Goal: Information Seeking & Learning: Compare options

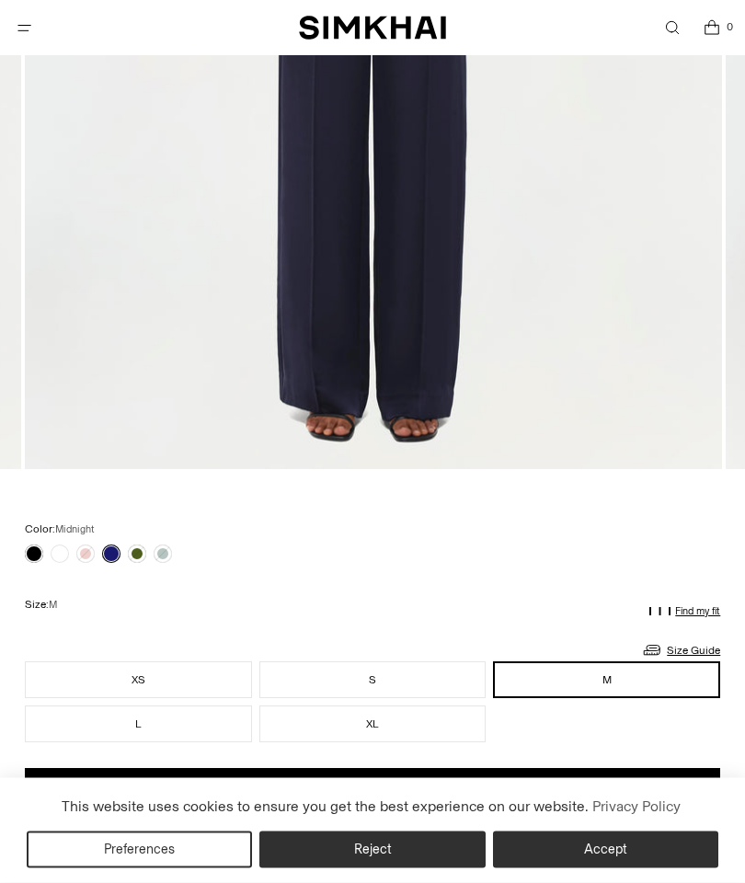
scroll to position [779, 0]
click at [133, 547] on link at bounding box center [137, 553] width 18 height 18
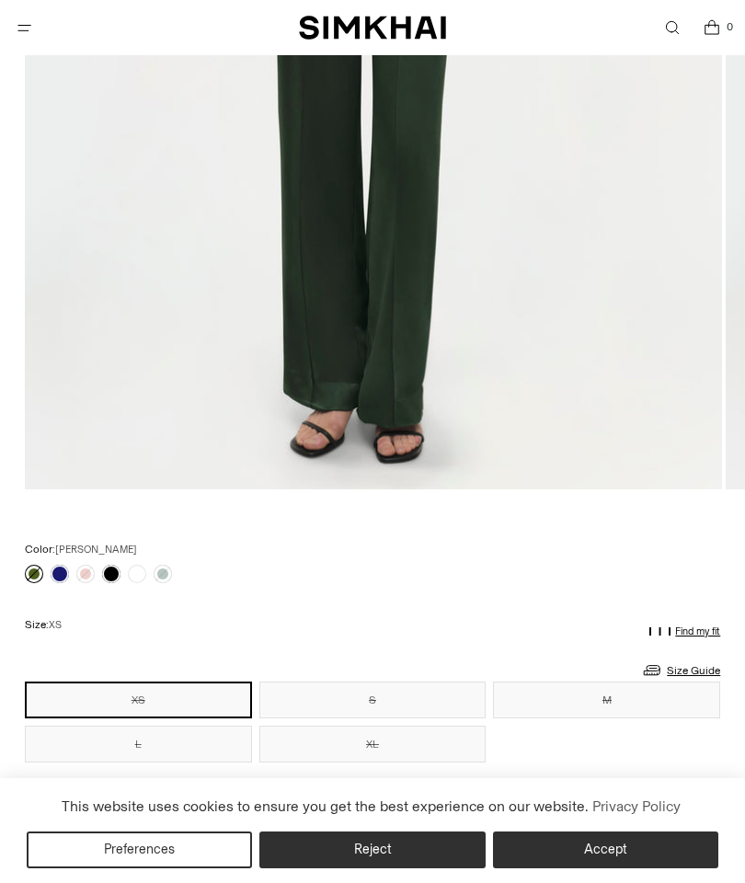
scroll to position [793, 0]
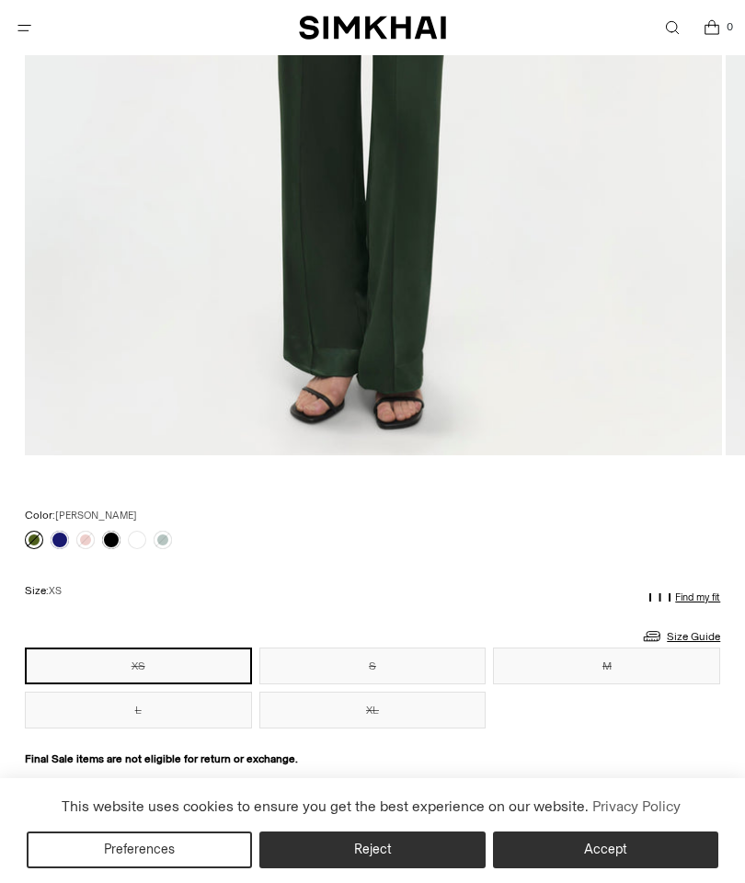
click at [141, 533] on link at bounding box center [137, 540] width 18 height 18
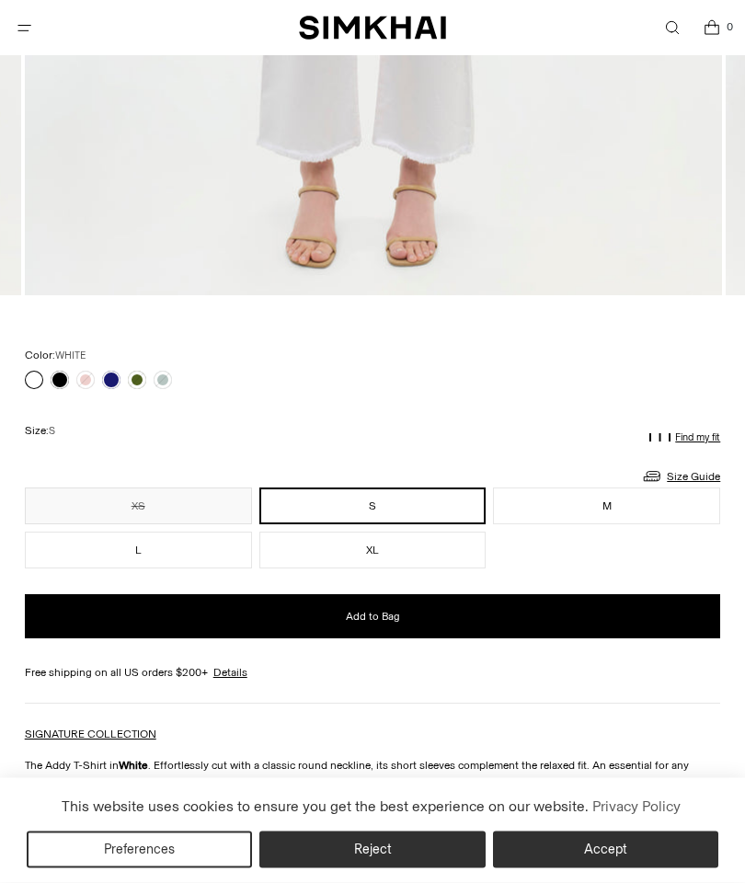
scroll to position [953, 0]
click at [64, 373] on link at bounding box center [60, 380] width 18 height 18
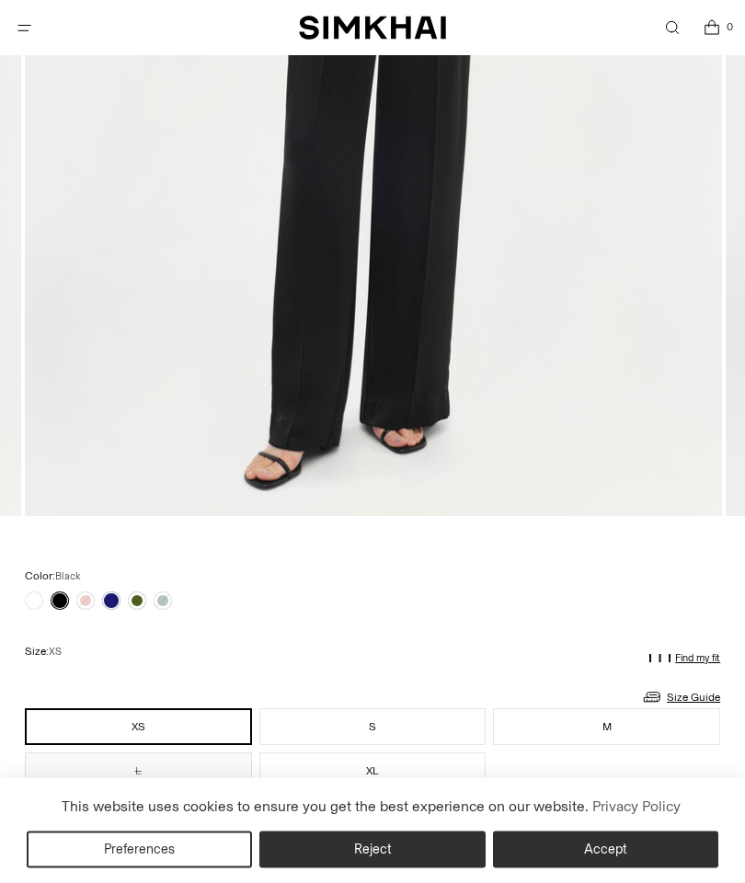
scroll to position [779, 0]
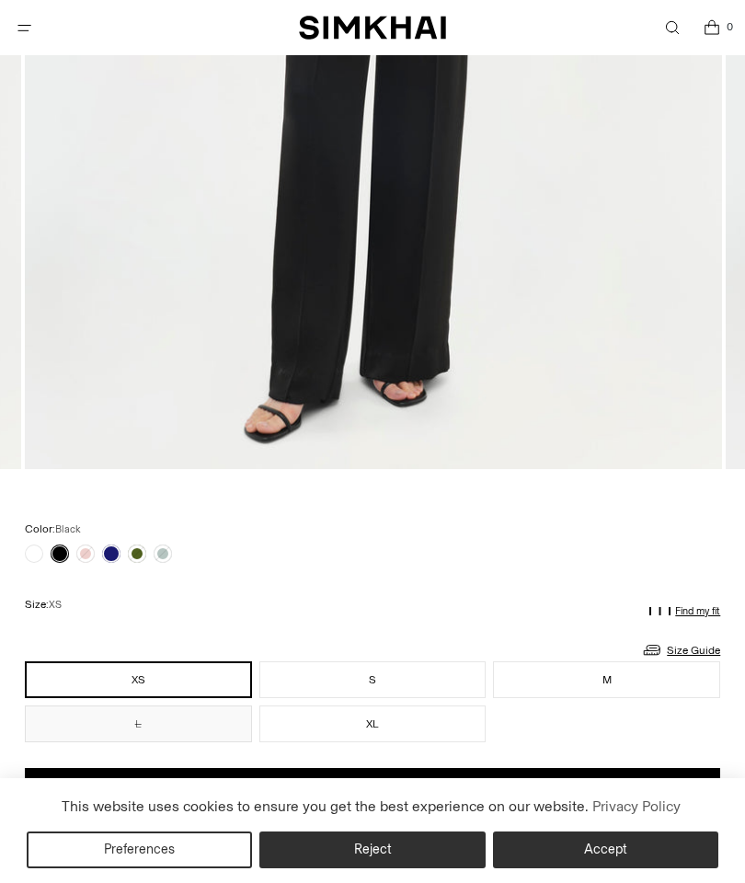
click at [163, 550] on link at bounding box center [163, 553] width 18 height 18
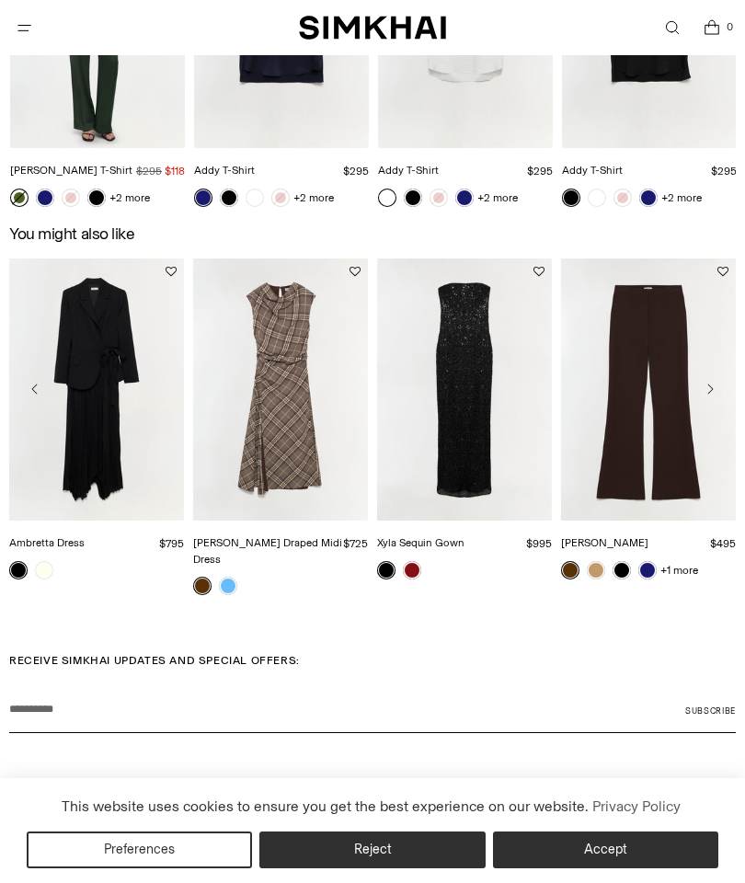
scroll to position [2191, 0]
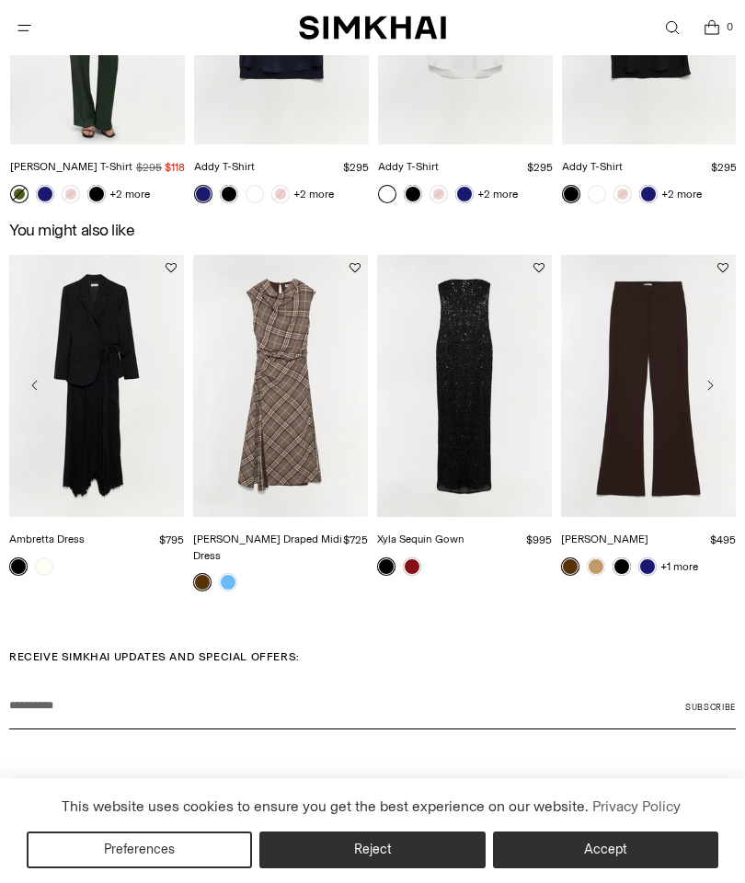
click at [648, 533] on link "[PERSON_NAME]" at bounding box center [604, 539] width 87 height 13
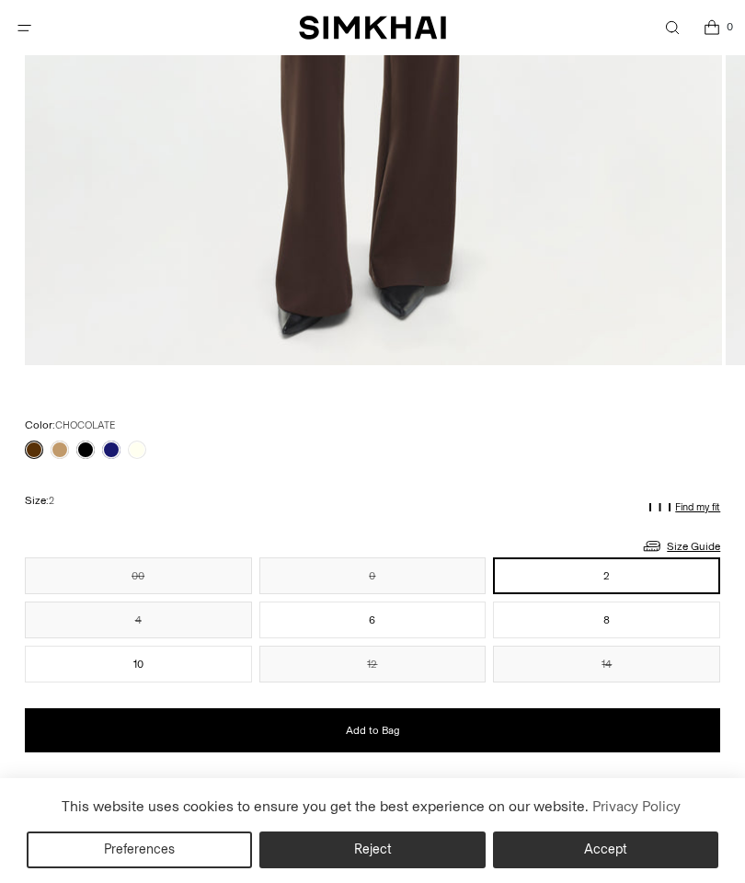
scroll to position [957, 0]
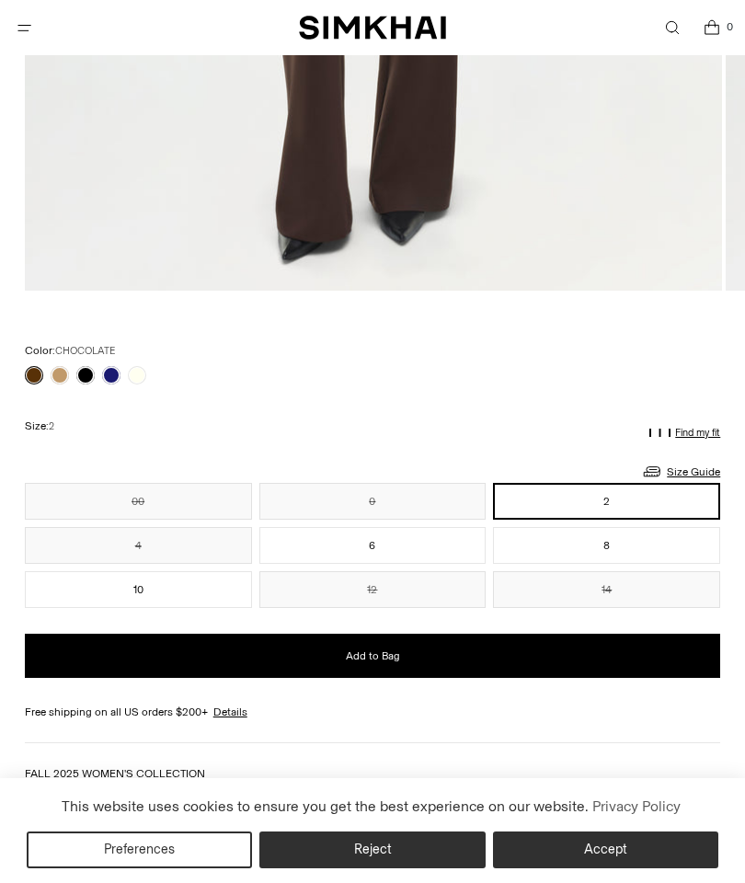
click at [109, 381] on link at bounding box center [111, 375] width 18 height 18
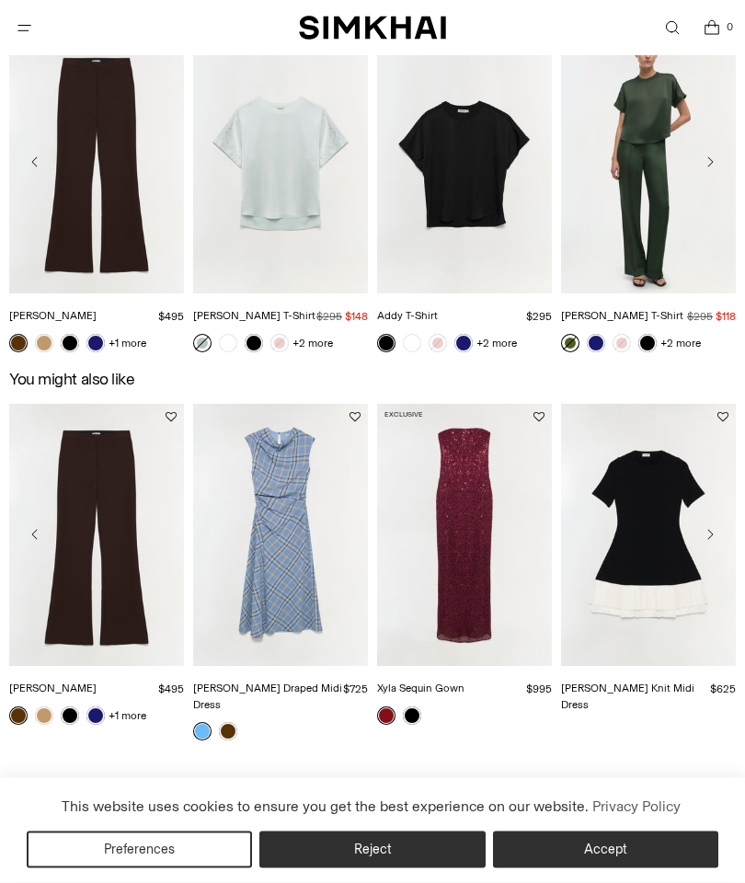
scroll to position [2083, 0]
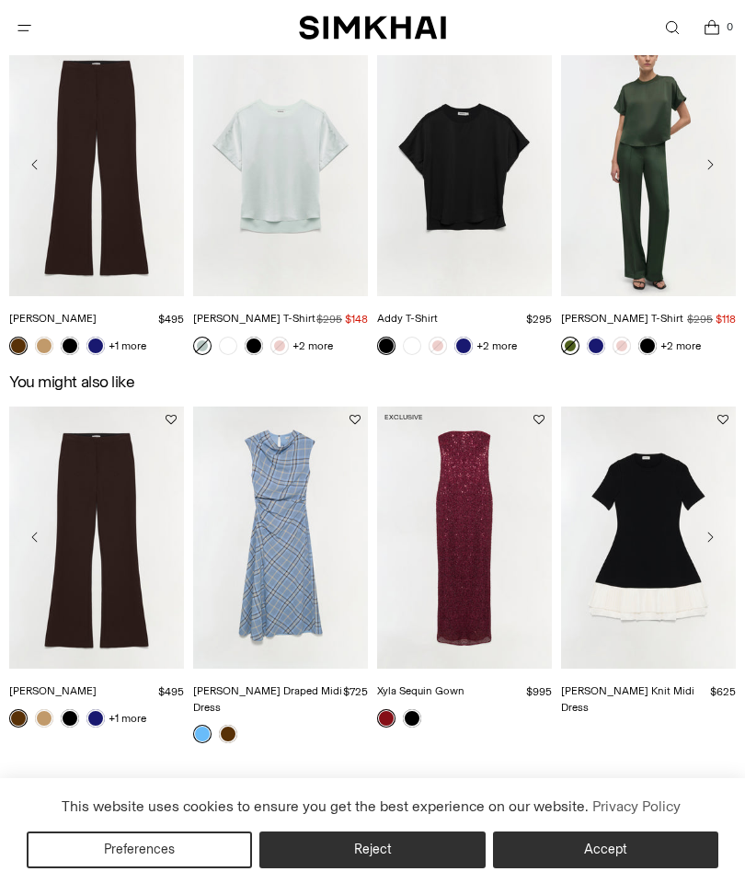
click at [683, 312] on link "[PERSON_NAME] T-Shirt" at bounding box center [622, 318] width 122 height 13
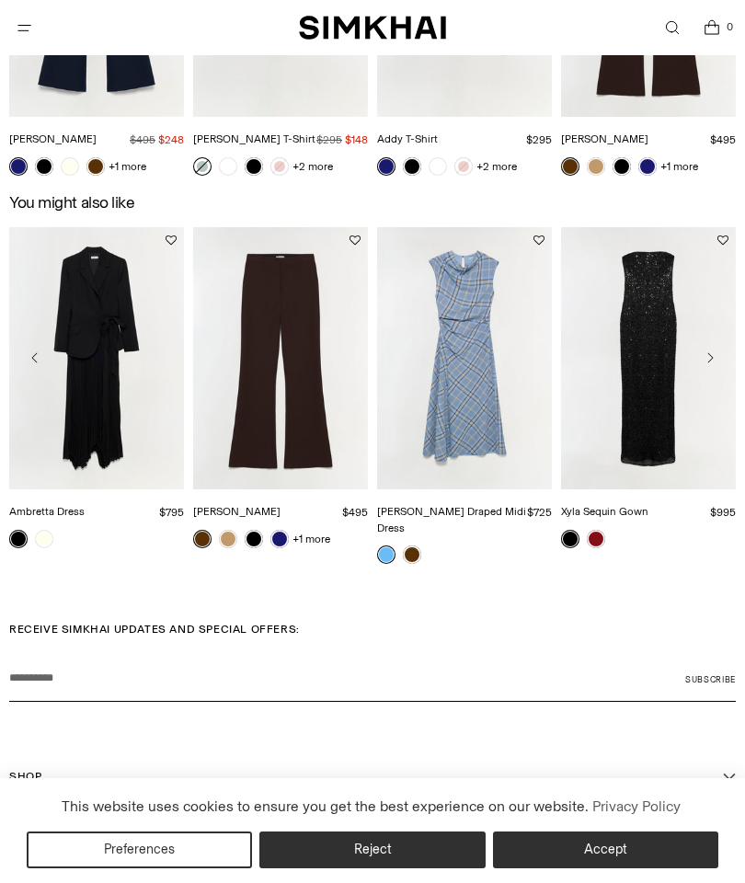
scroll to position [2212, 0]
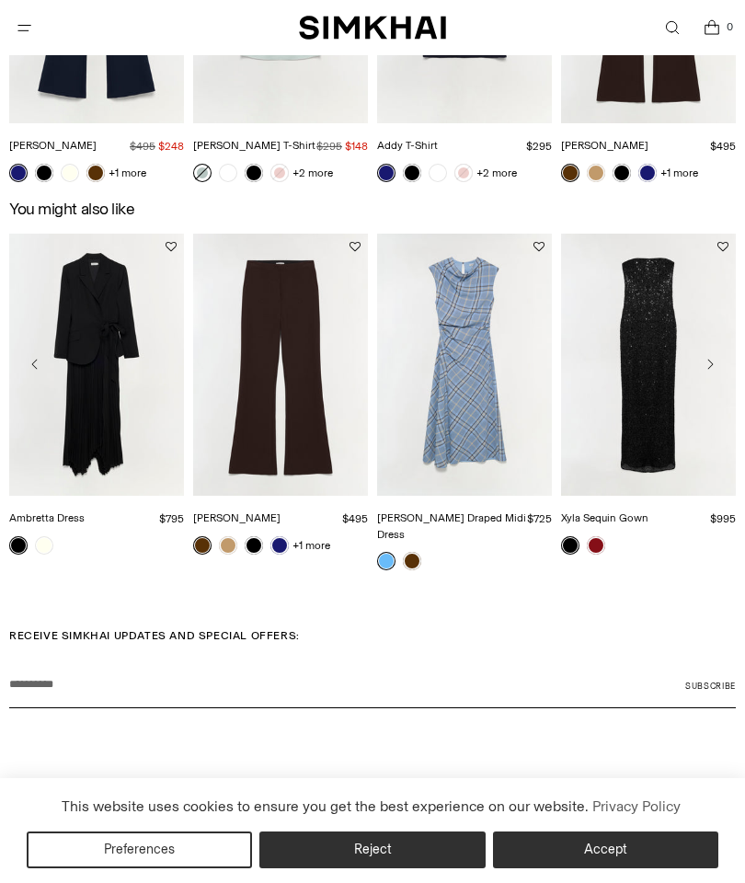
click at [648, 511] on link "Xyla Sequin Gown" at bounding box center [604, 517] width 87 height 13
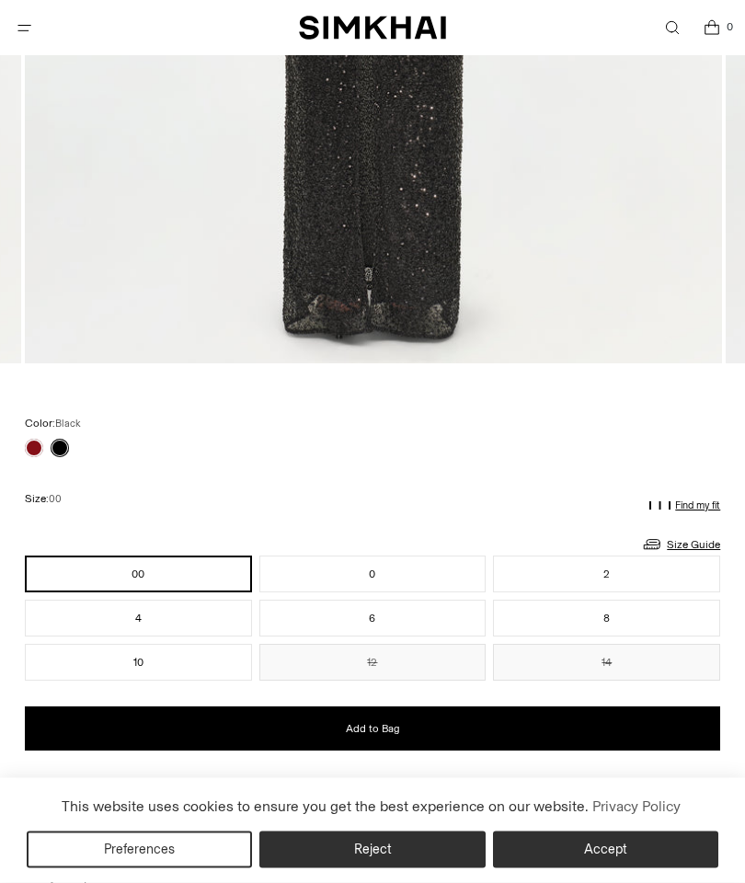
scroll to position [911, 0]
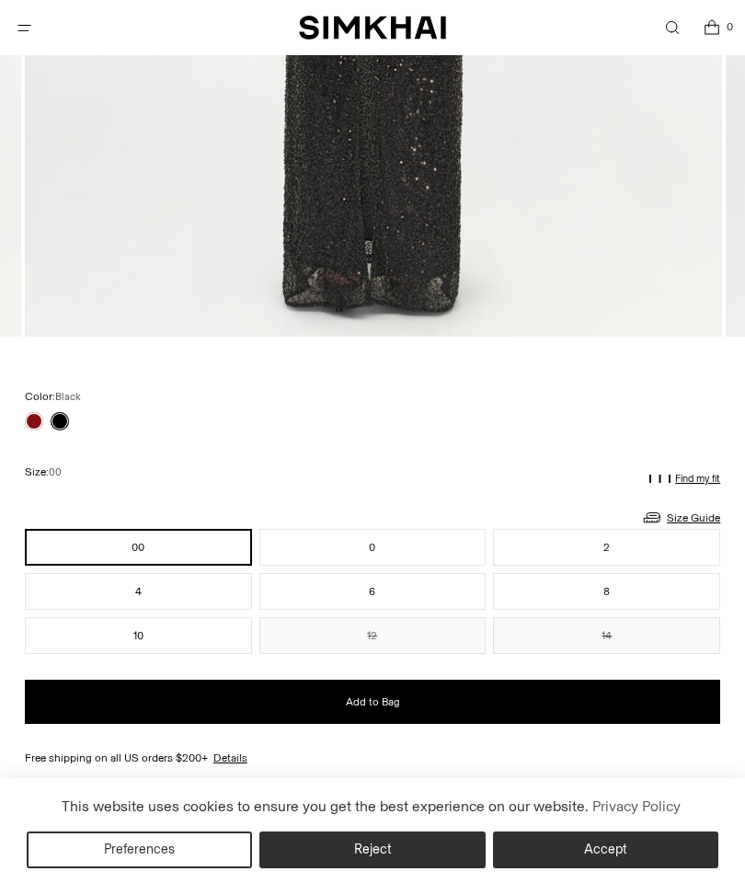
click at [27, 416] on link at bounding box center [34, 421] width 18 height 18
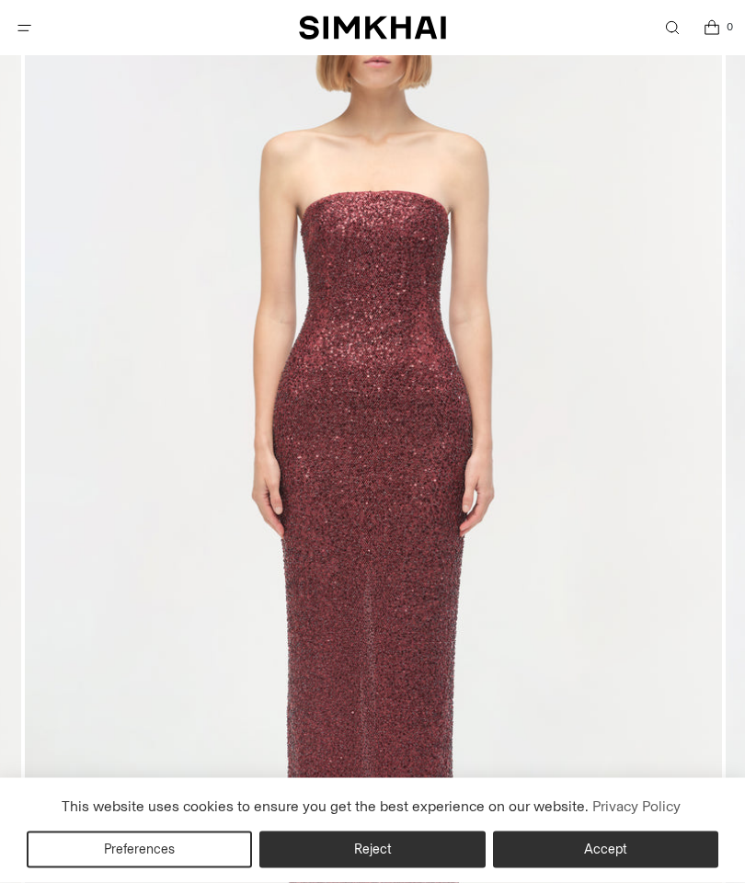
scroll to position [198, 0]
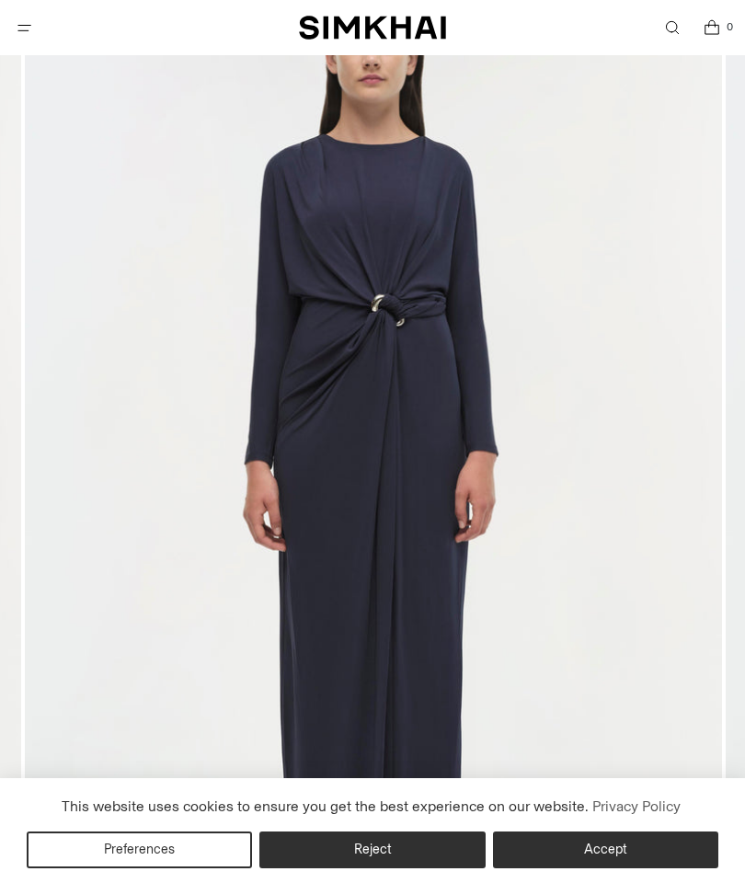
scroll to position [223, 0]
